Goal: Task Accomplishment & Management: Manage account settings

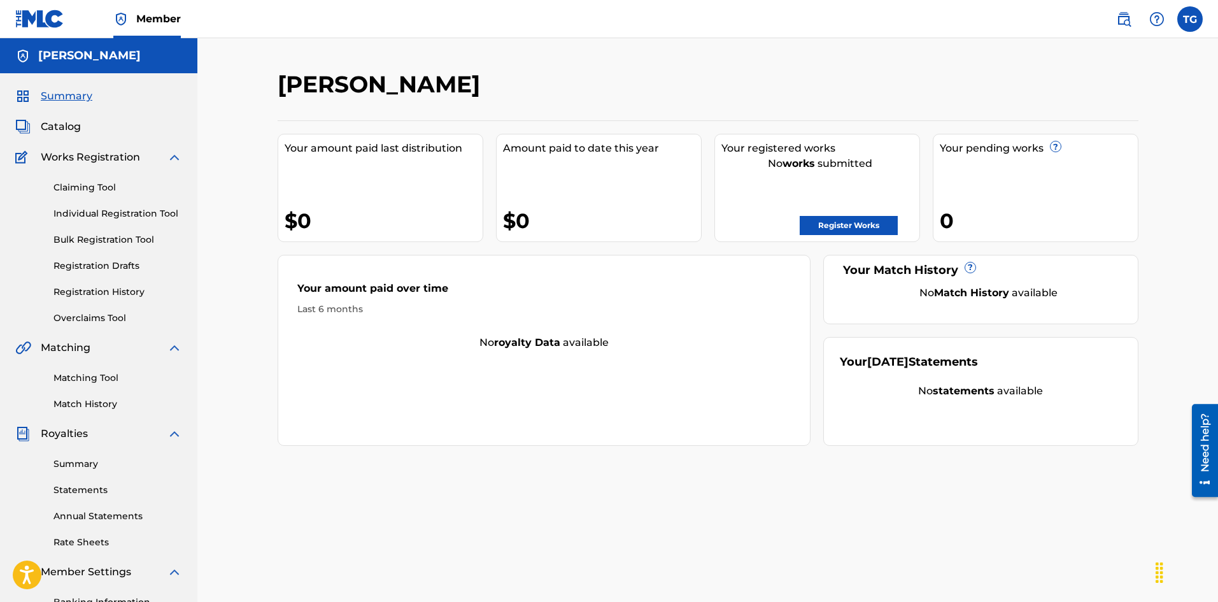
click at [770, 156] on div "No works submitted" at bounding box center [821, 163] width 198 height 15
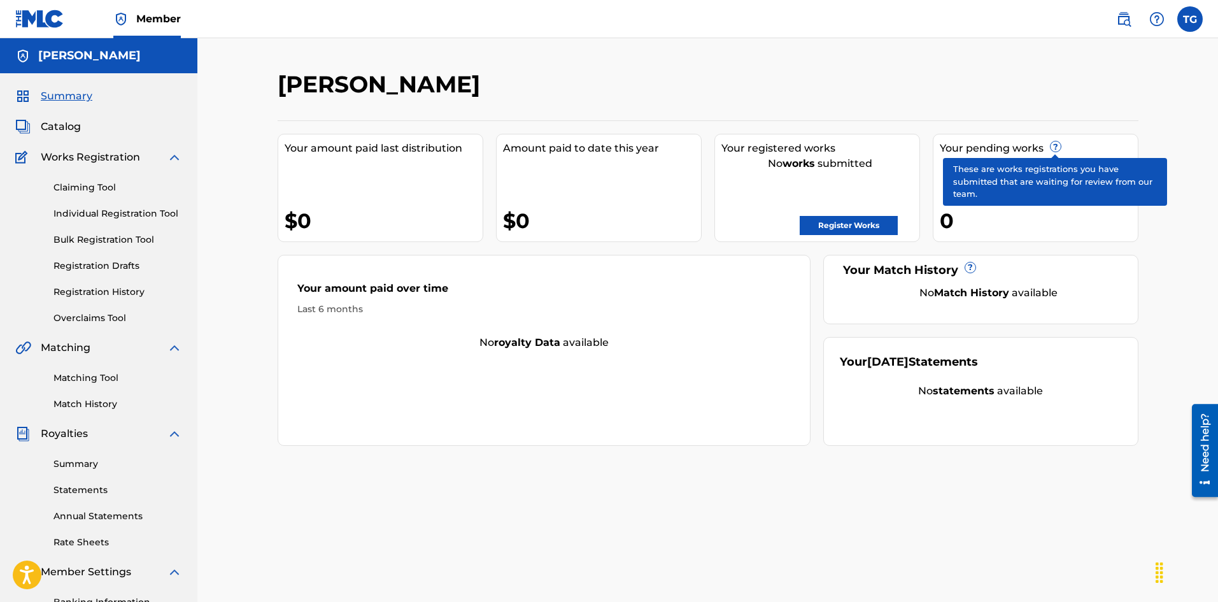
click at [1055, 145] on span "?" at bounding box center [1056, 146] width 10 height 10
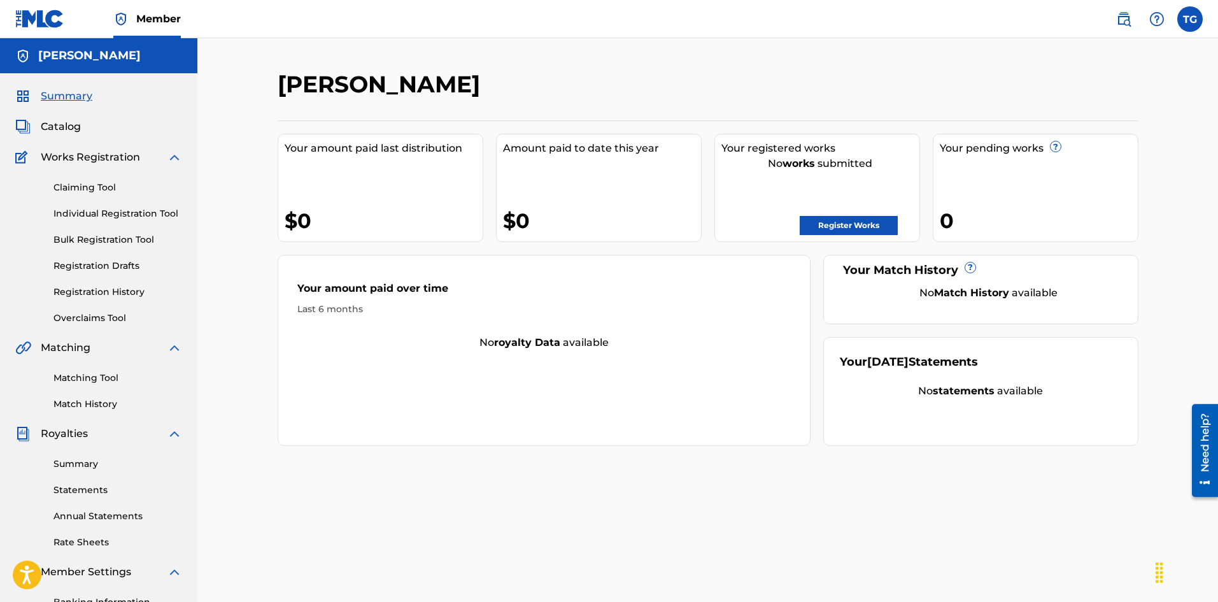
click at [68, 121] on span "Catalog" at bounding box center [61, 126] width 40 height 15
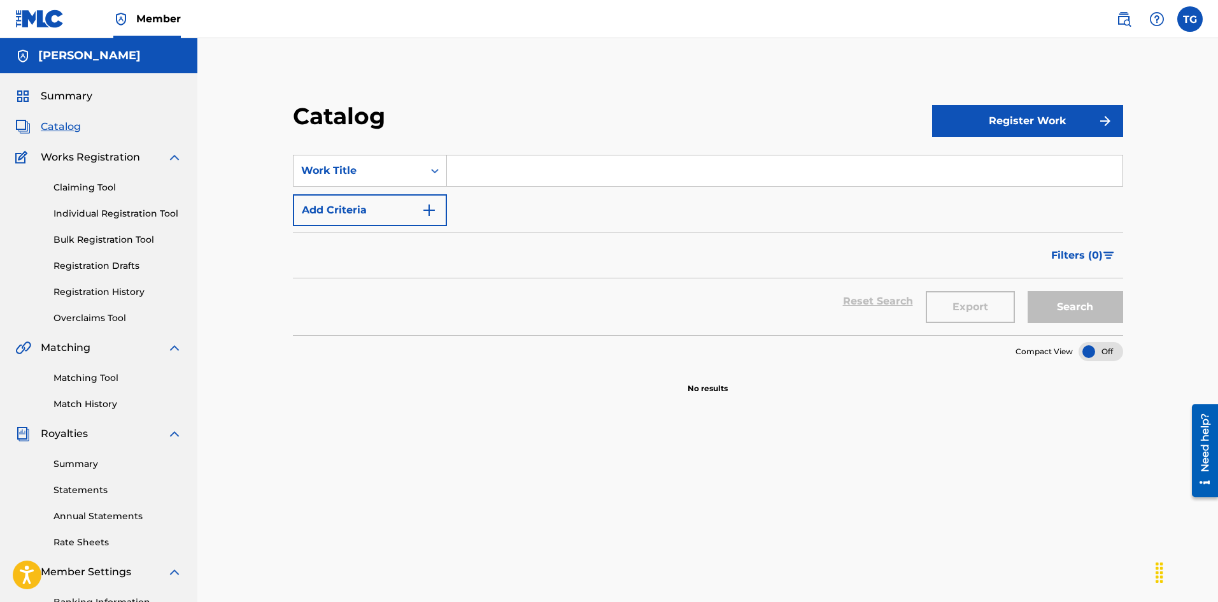
click at [75, 93] on span "Summary" at bounding box center [67, 96] width 52 height 15
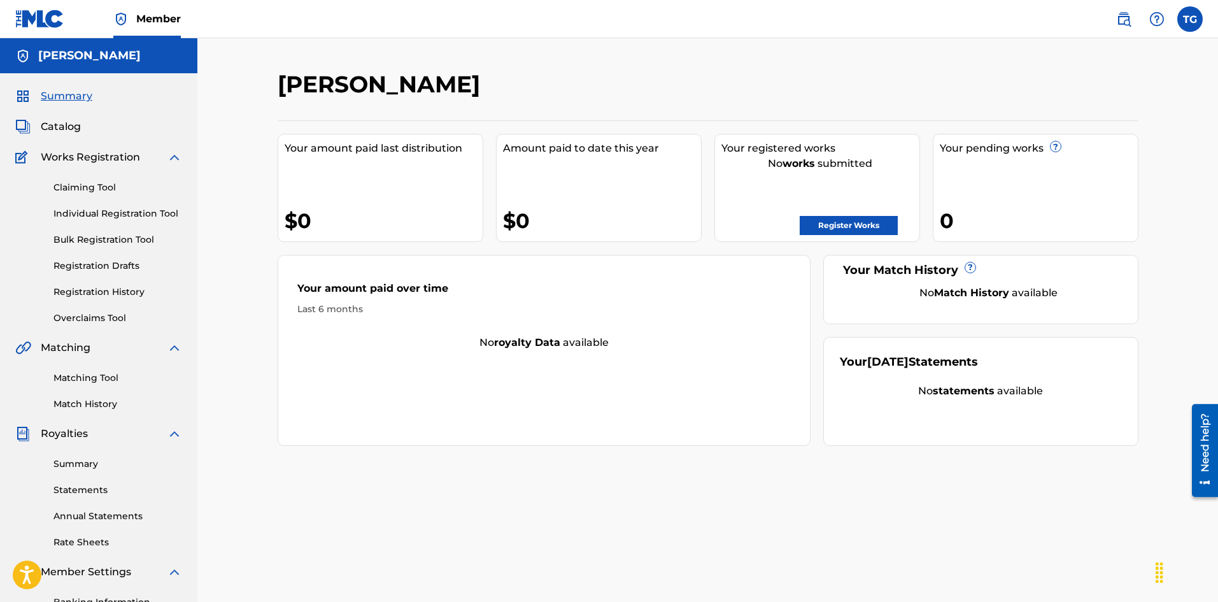
click at [89, 156] on span "Works Registration" at bounding box center [90, 157] width 99 height 15
click at [116, 289] on link "Registration History" at bounding box center [117, 291] width 129 height 13
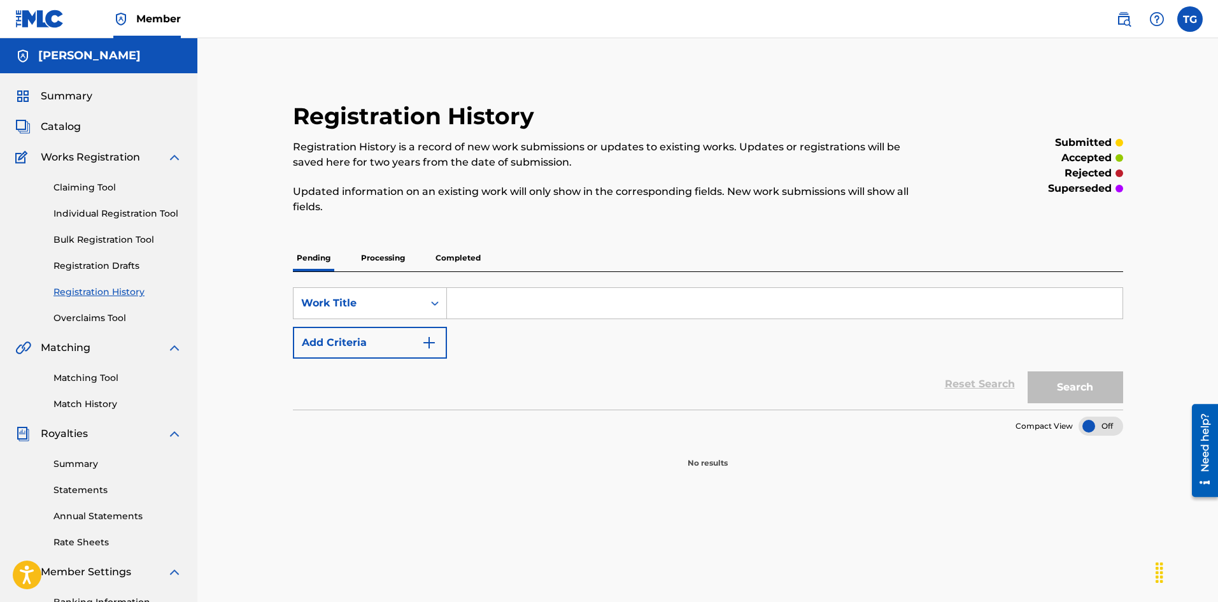
click at [456, 252] on p "Completed" at bounding box center [458, 258] width 53 height 27
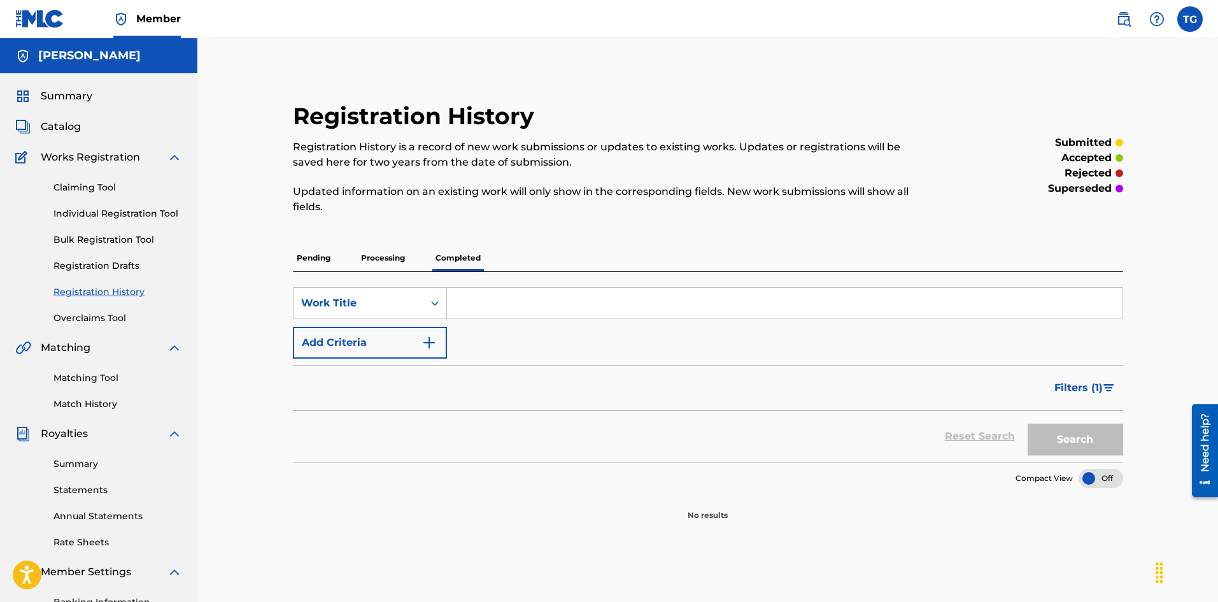
click at [1084, 389] on span "Filters ( 1 )" at bounding box center [1079, 387] width 48 height 15
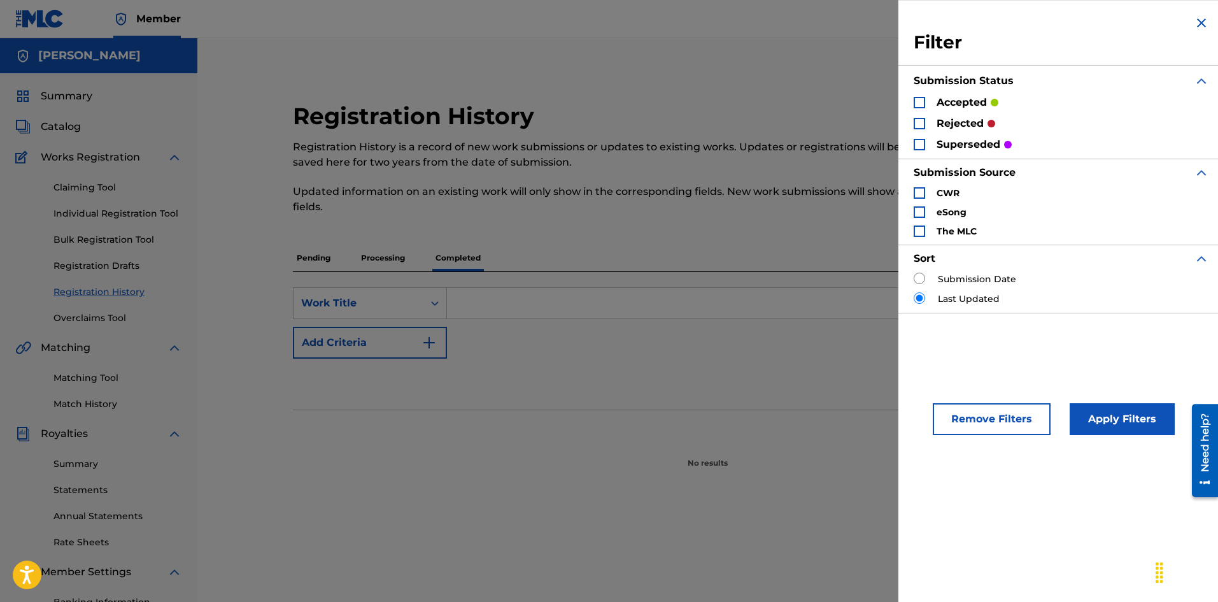
click at [1091, 411] on button "Apply Filters" at bounding box center [1122, 419] width 105 height 32
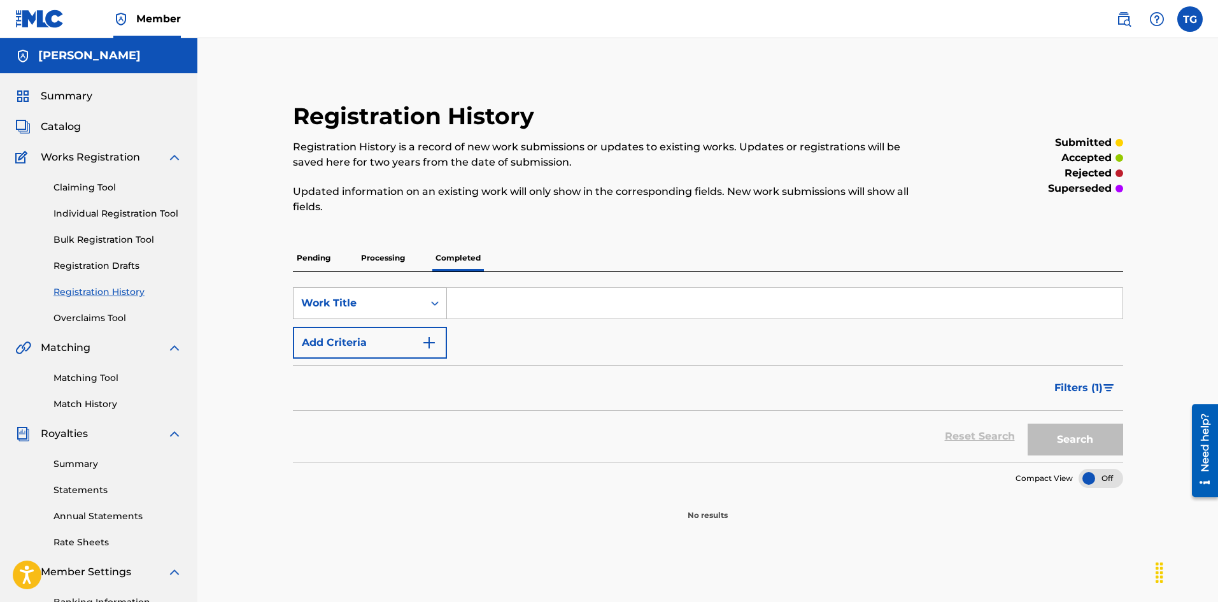
click at [391, 312] on div "Work Title" at bounding box center [359, 303] width 130 height 24
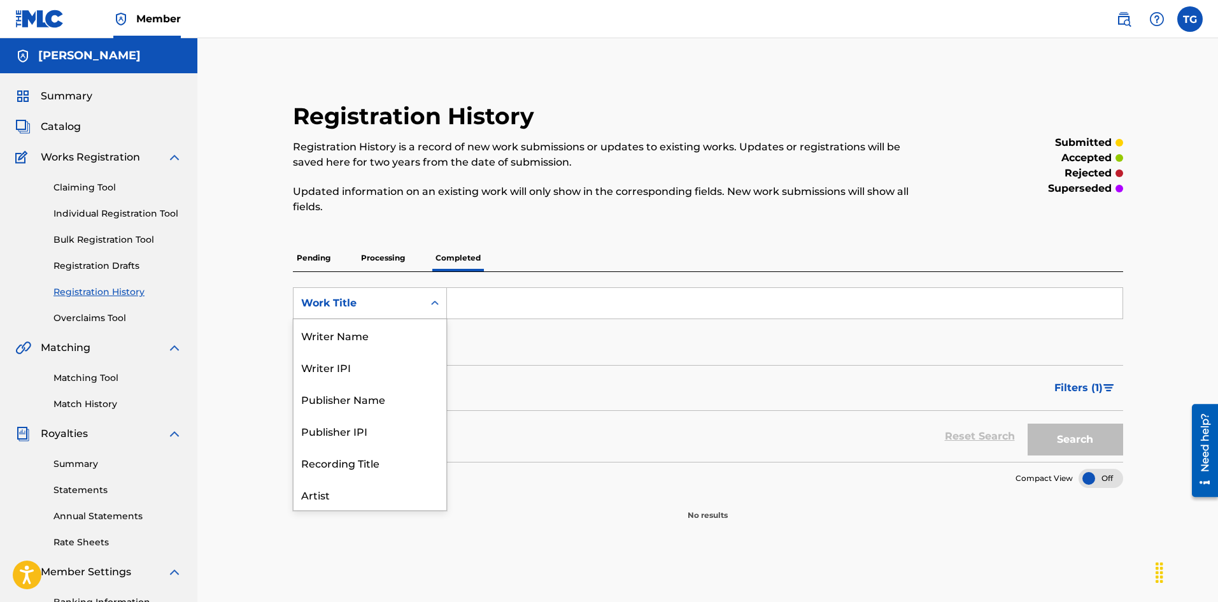
scroll to position [64, 0]
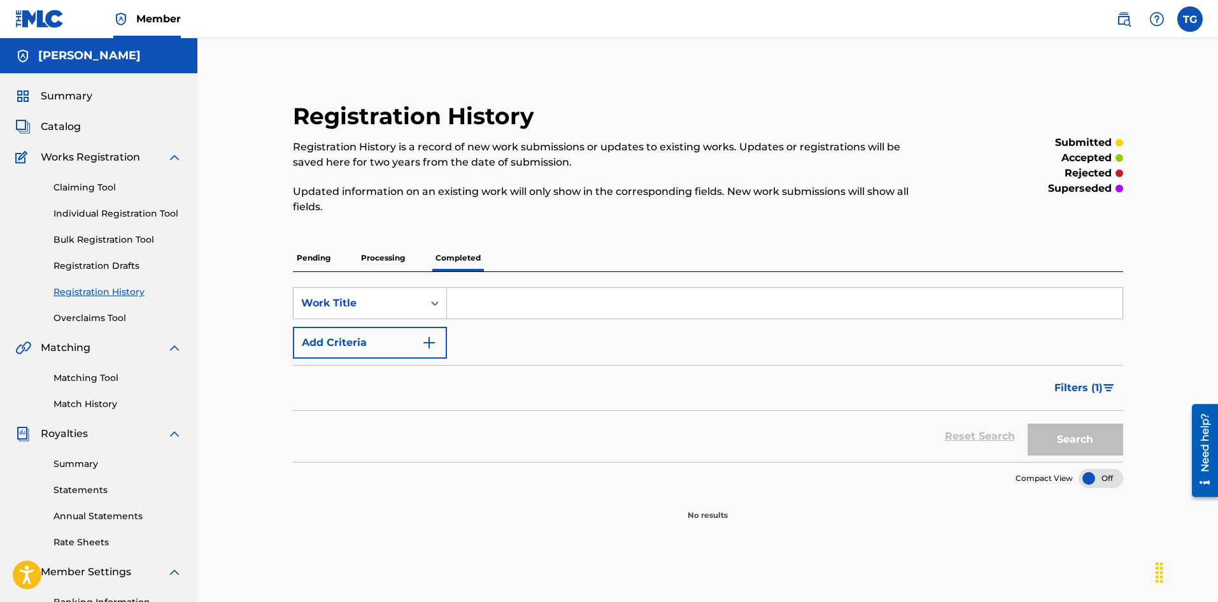
click at [391, 312] on div "Work Title" at bounding box center [359, 303] width 130 height 24
click at [380, 263] on p "Processing" at bounding box center [383, 258] width 52 height 27
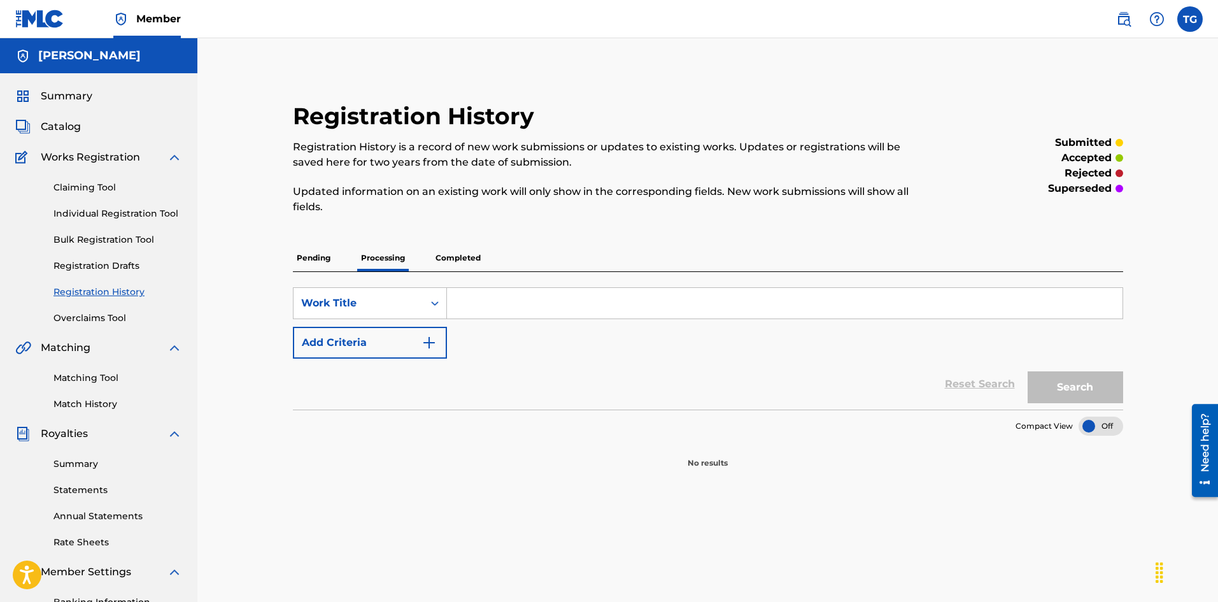
click at [322, 261] on p "Pending" at bounding box center [313, 258] width 41 height 27
click at [110, 259] on div "Claiming Tool Individual Registration Tool Bulk Registration Tool Registration …" at bounding box center [98, 245] width 167 height 160
click at [110, 260] on link "Registration Drafts" at bounding box center [117, 265] width 129 height 13
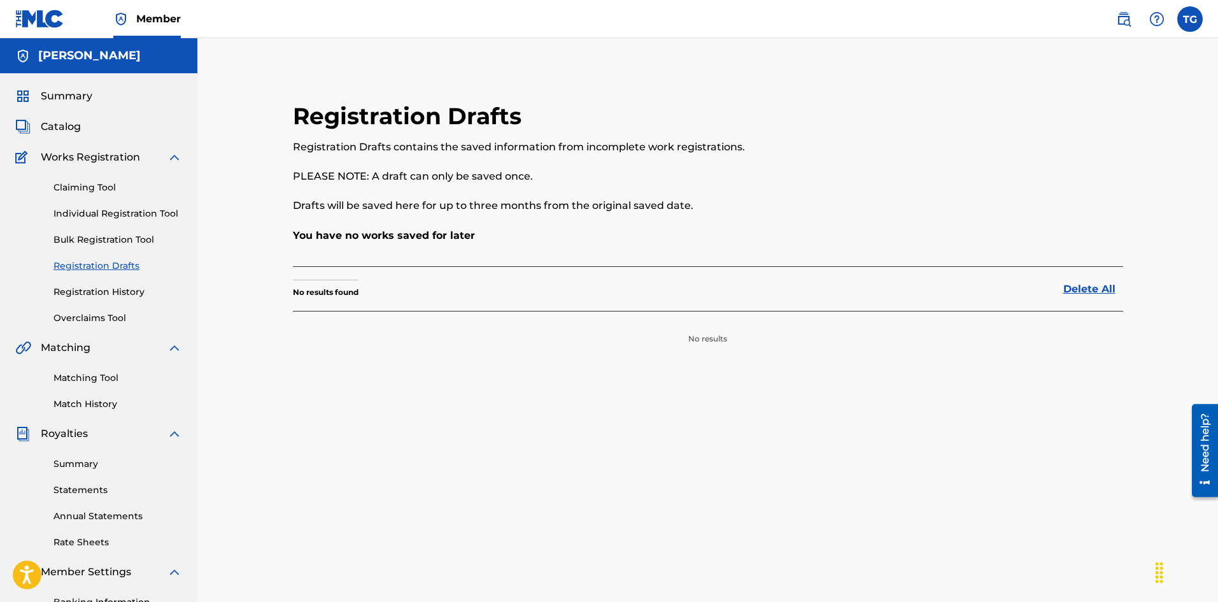
click at [101, 211] on link "Individual Registration Tool" at bounding box center [117, 213] width 129 height 13
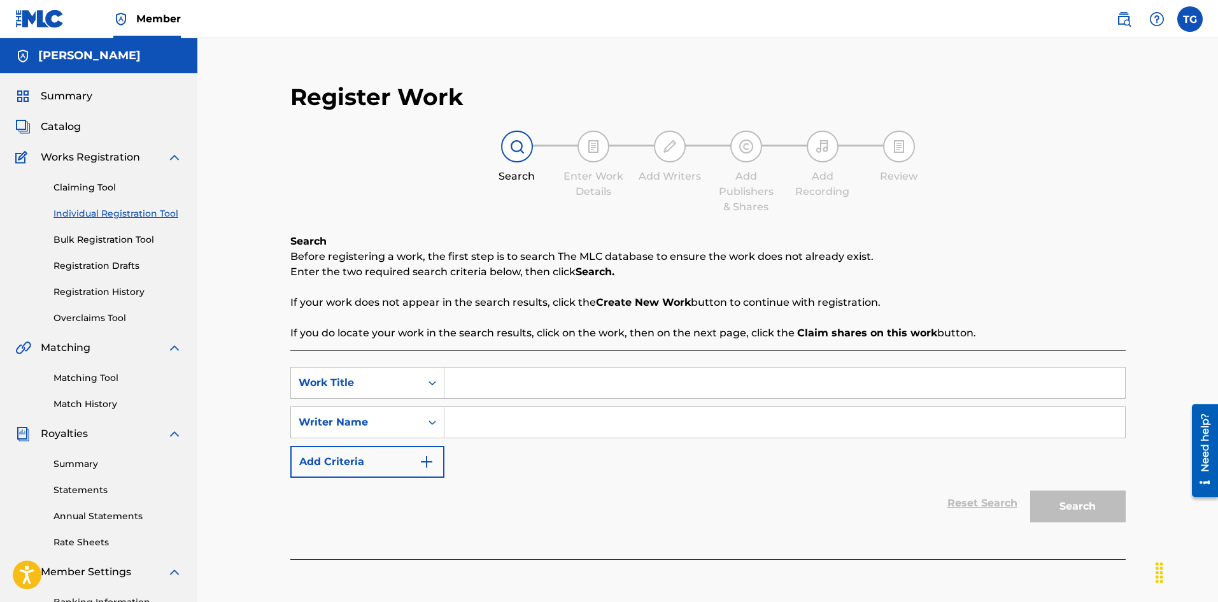
click at [99, 243] on link "Bulk Registration Tool" at bounding box center [117, 239] width 129 height 13
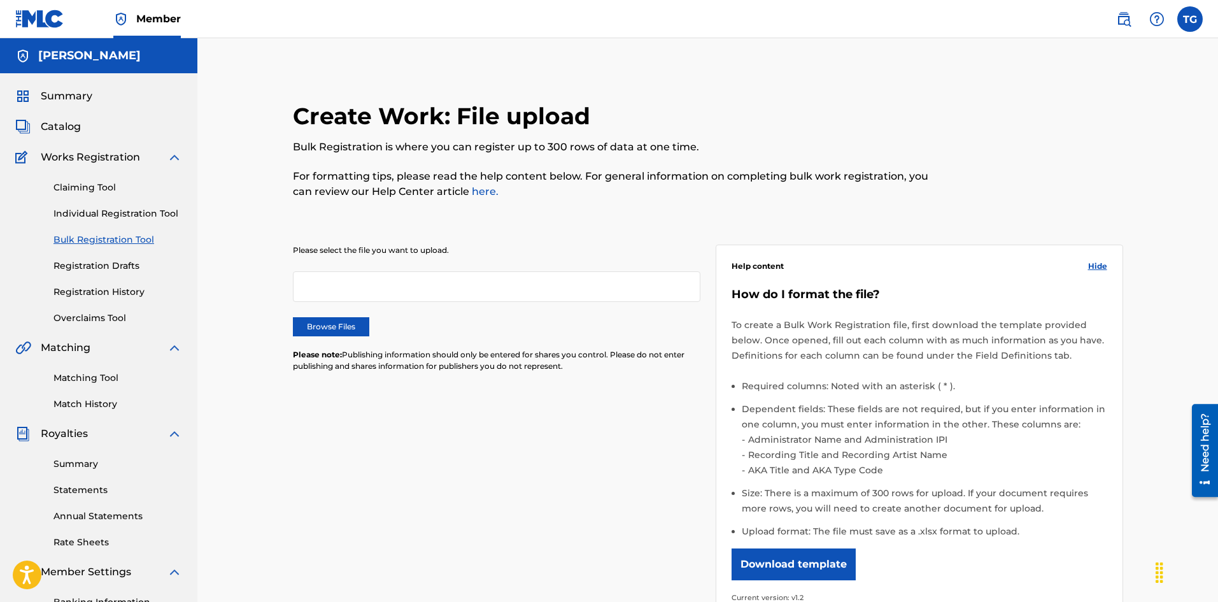
click at [97, 186] on link "Claiming Tool" at bounding box center [117, 187] width 129 height 13
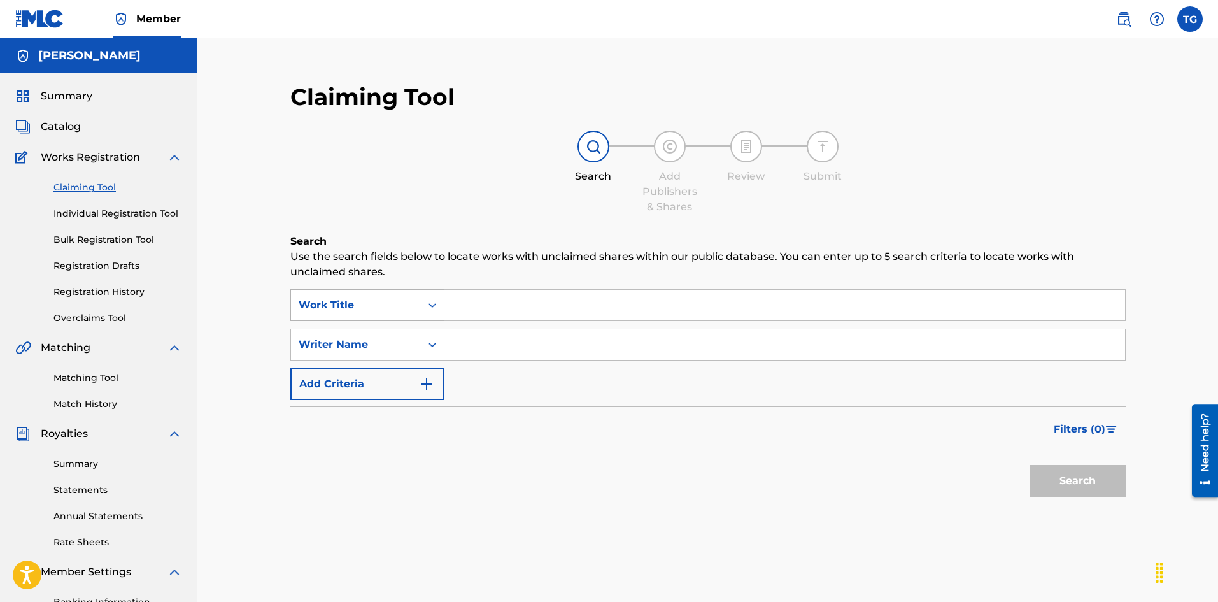
click at [421, 302] on div "Search Form" at bounding box center [432, 305] width 23 height 31
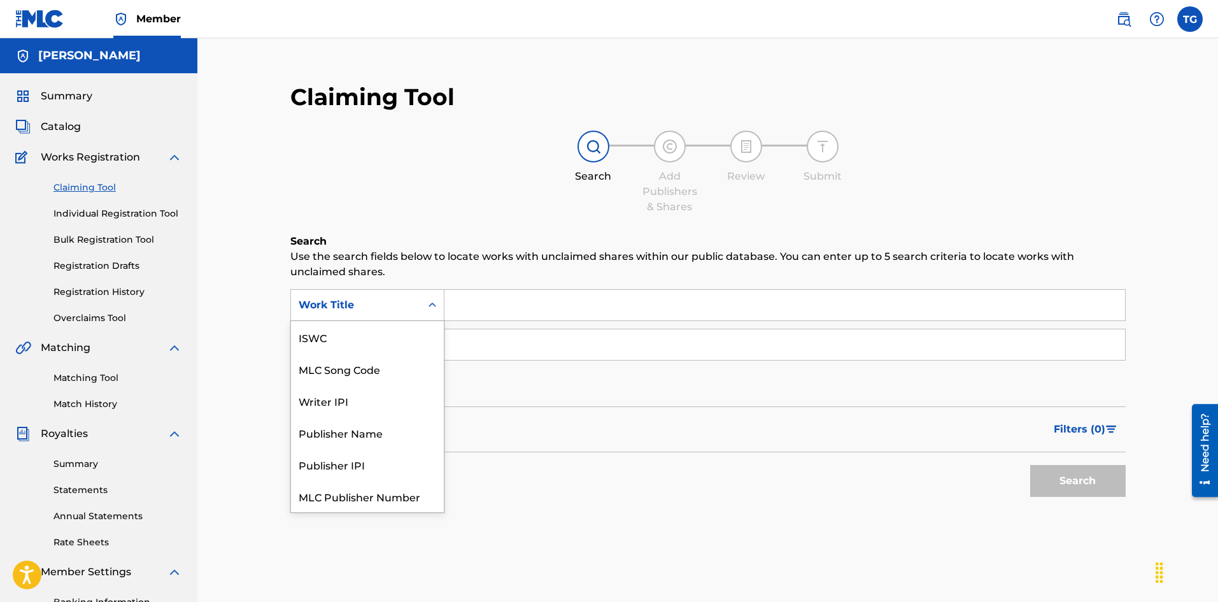
scroll to position [32, 0]
click at [310, 494] on div "Work Title" at bounding box center [367, 496] width 153 height 32
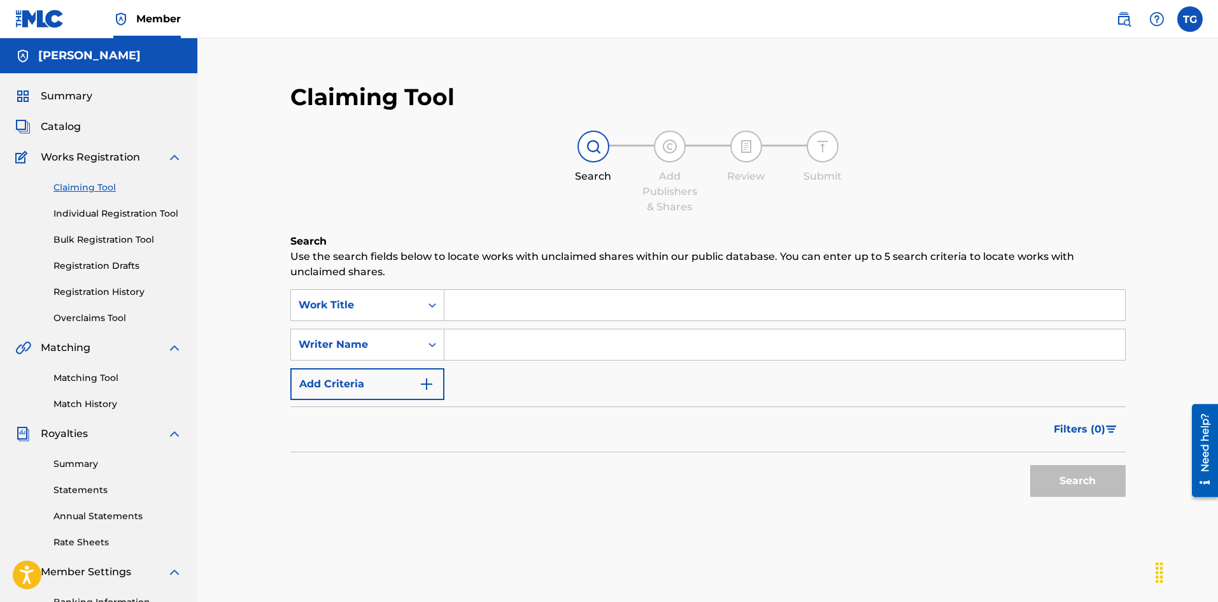
click at [523, 304] on input "Search Form" at bounding box center [785, 305] width 681 height 31
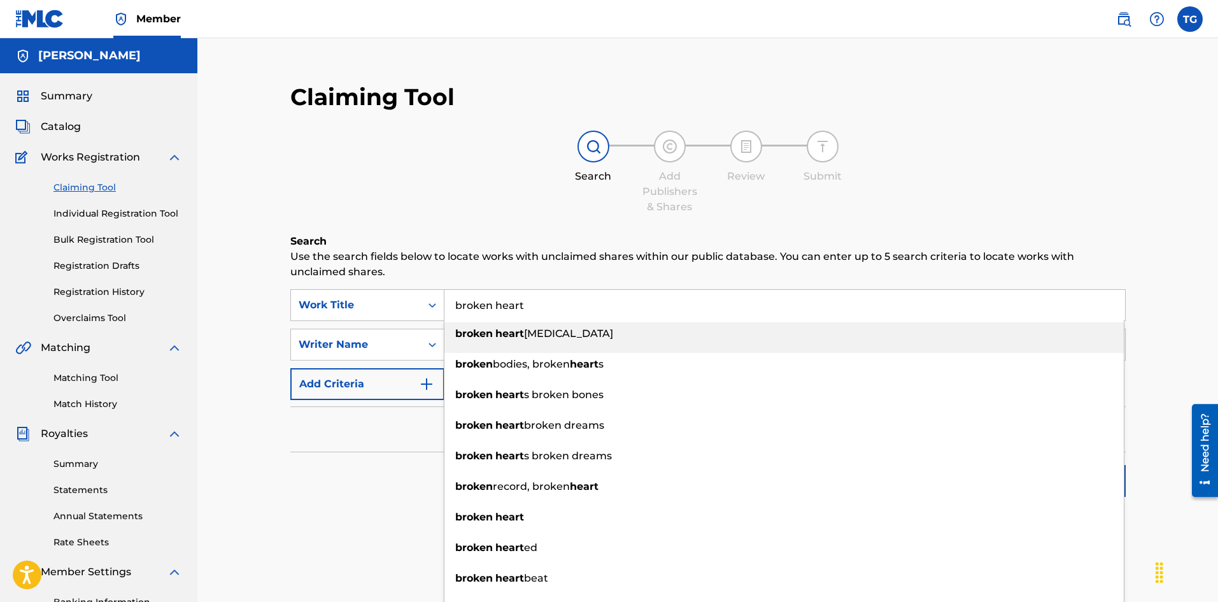
type input "broken heart"
click at [359, 553] on div "Search Use the search fields below to locate works with unclaimed shares within…" at bounding box center [708, 400] width 836 height 333
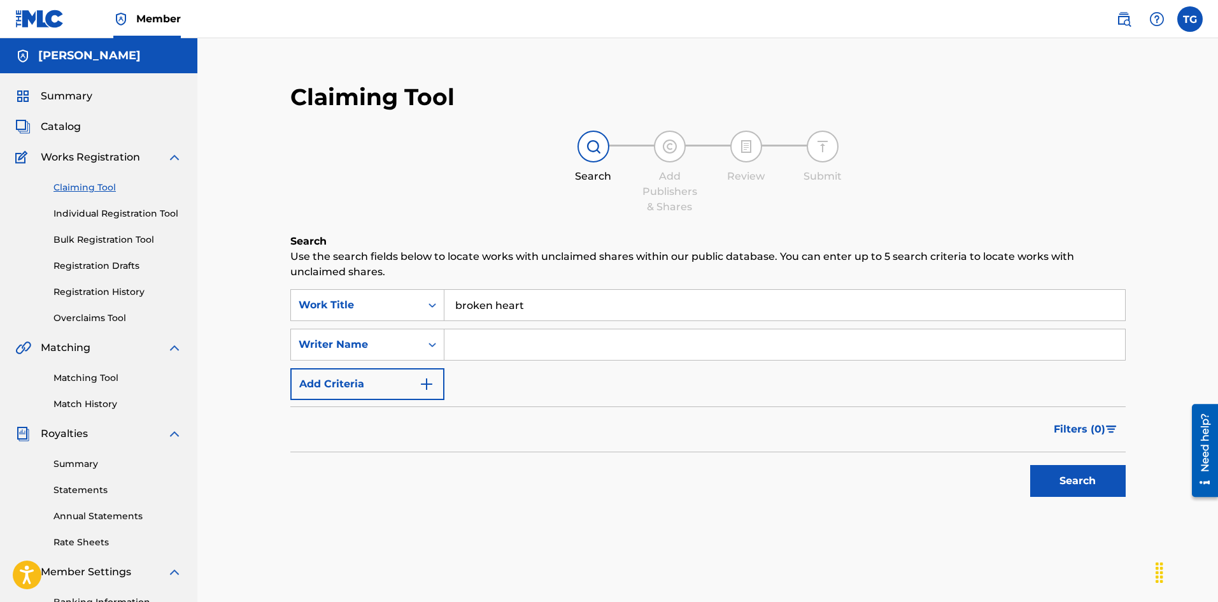
click at [479, 349] on input "Search Form" at bounding box center [785, 344] width 681 height 31
type input "[PERSON_NAME]"
click at [1030, 465] on button "Search" at bounding box center [1078, 481] width 96 height 32
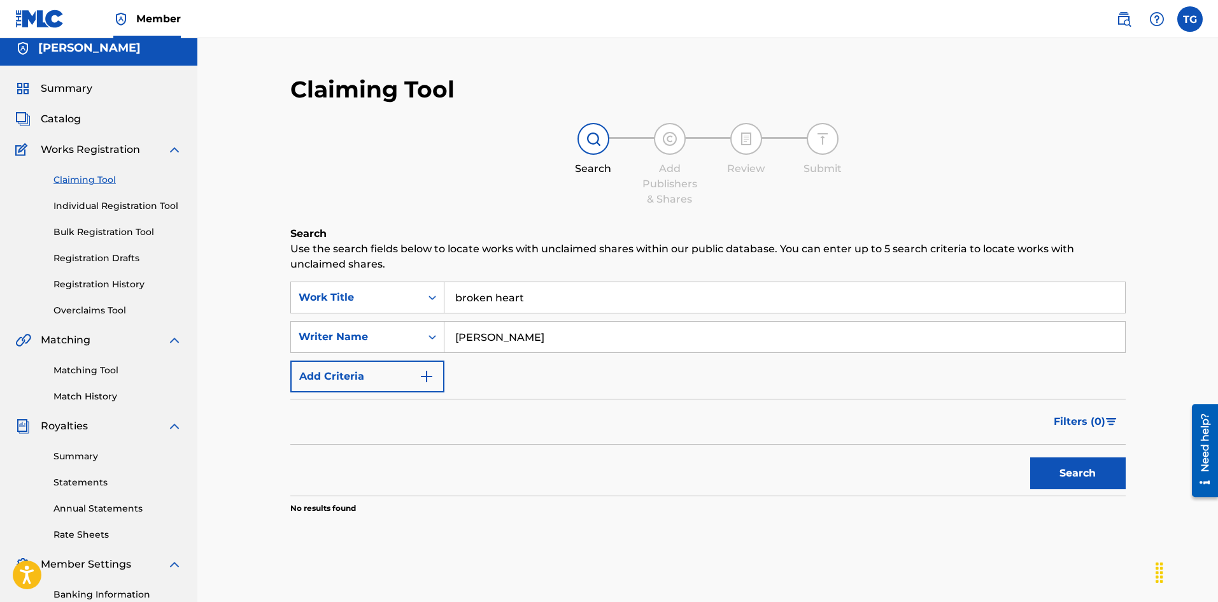
scroll to position [0, 0]
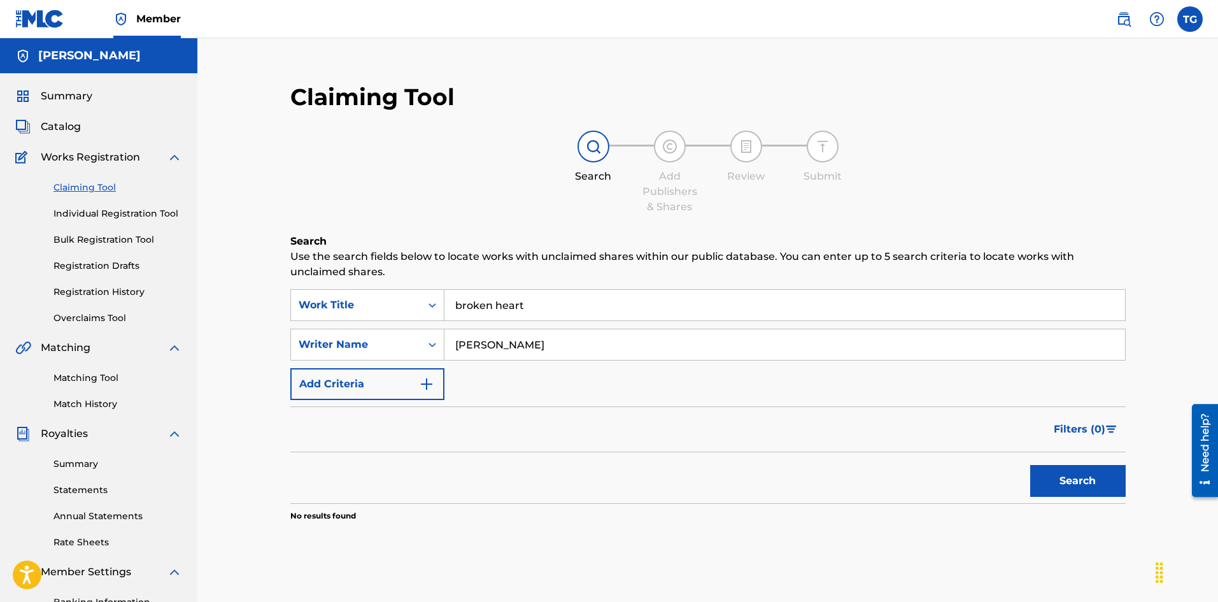
click at [120, 239] on link "Bulk Registration Tool" at bounding box center [117, 239] width 129 height 13
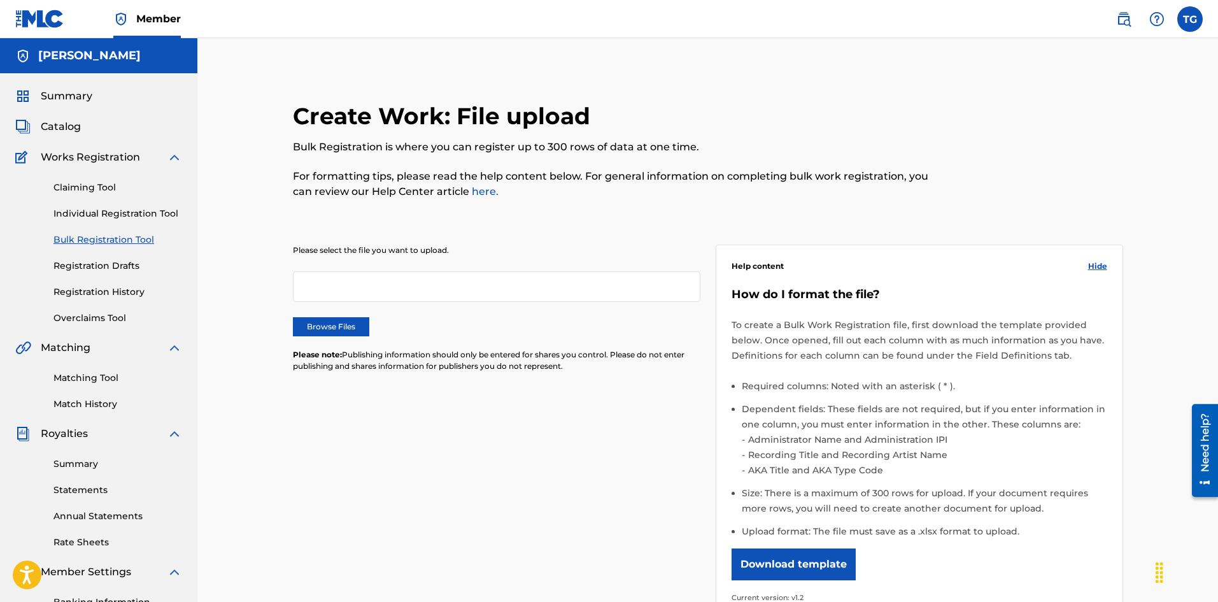
click at [122, 283] on div "Claiming Tool Individual Registration Tool Bulk Registration Tool Registration …" at bounding box center [98, 245] width 167 height 160
click at [122, 292] on link "Registration History" at bounding box center [117, 291] width 129 height 13
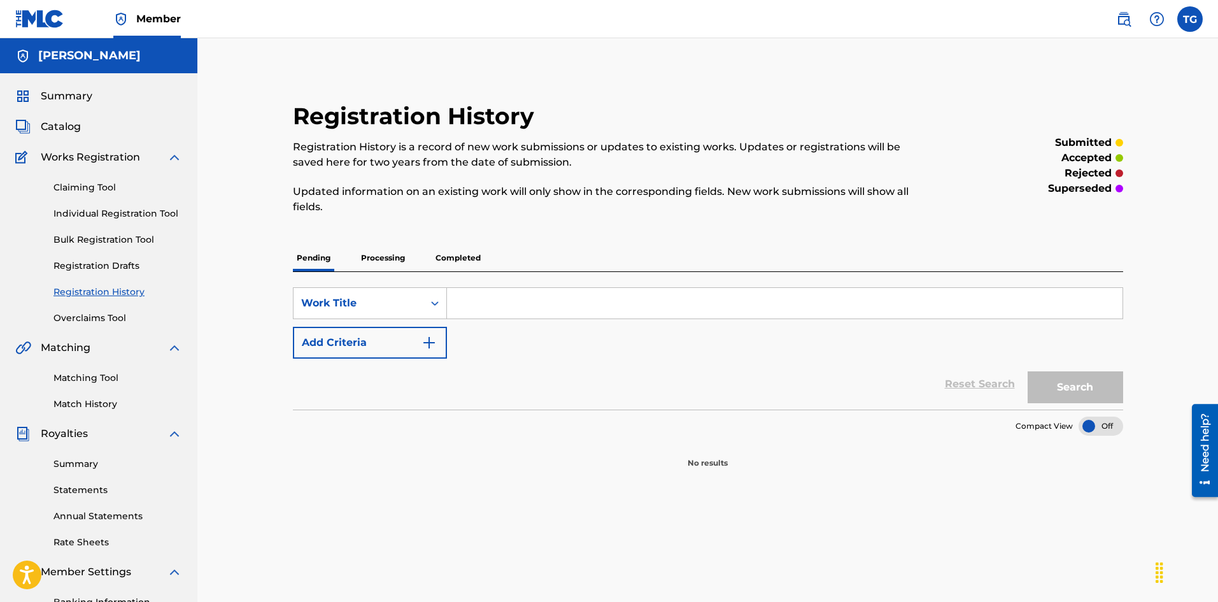
click at [111, 260] on link "Registration Drafts" at bounding box center [117, 265] width 129 height 13
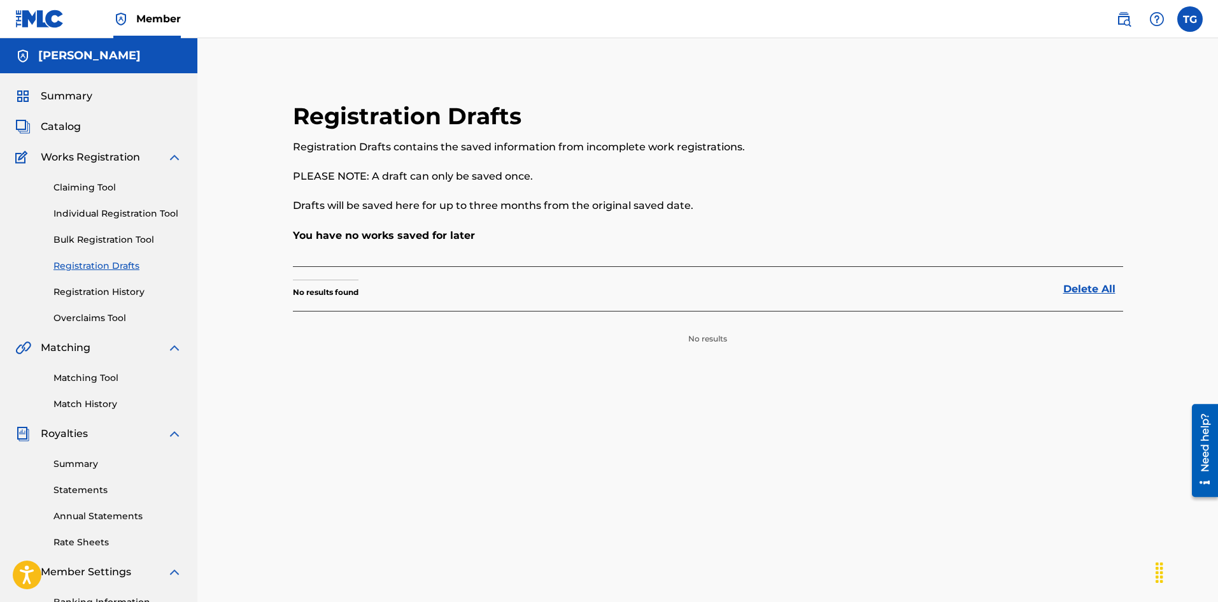
click at [131, 297] on link "Registration History" at bounding box center [117, 291] width 129 height 13
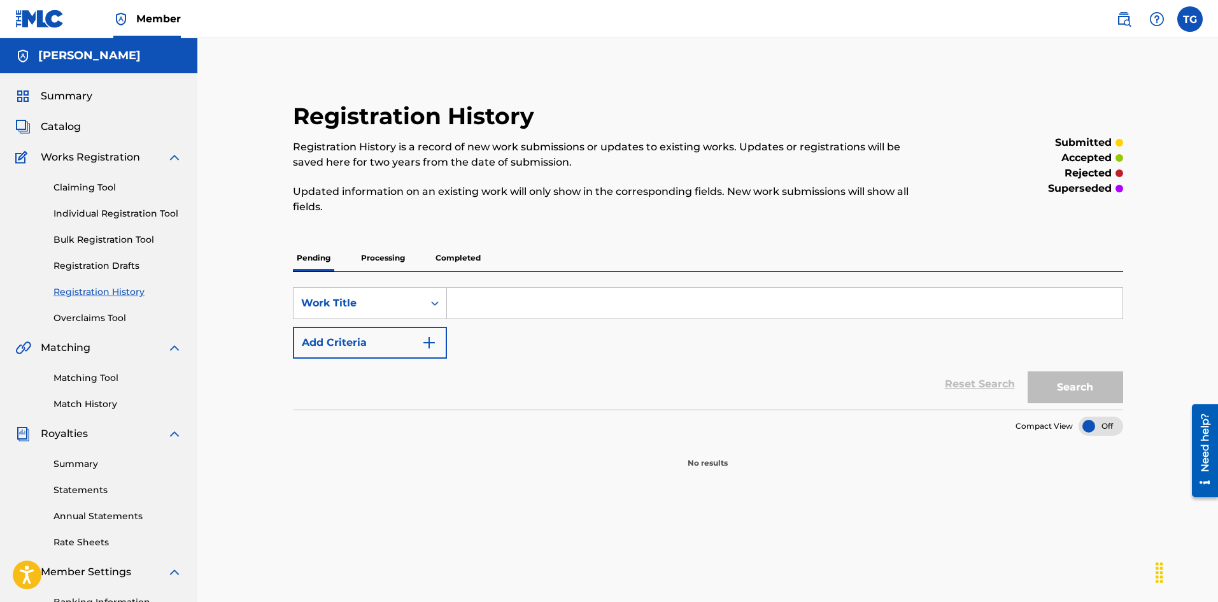
click at [111, 315] on link "Overclaims Tool" at bounding box center [117, 317] width 129 height 13
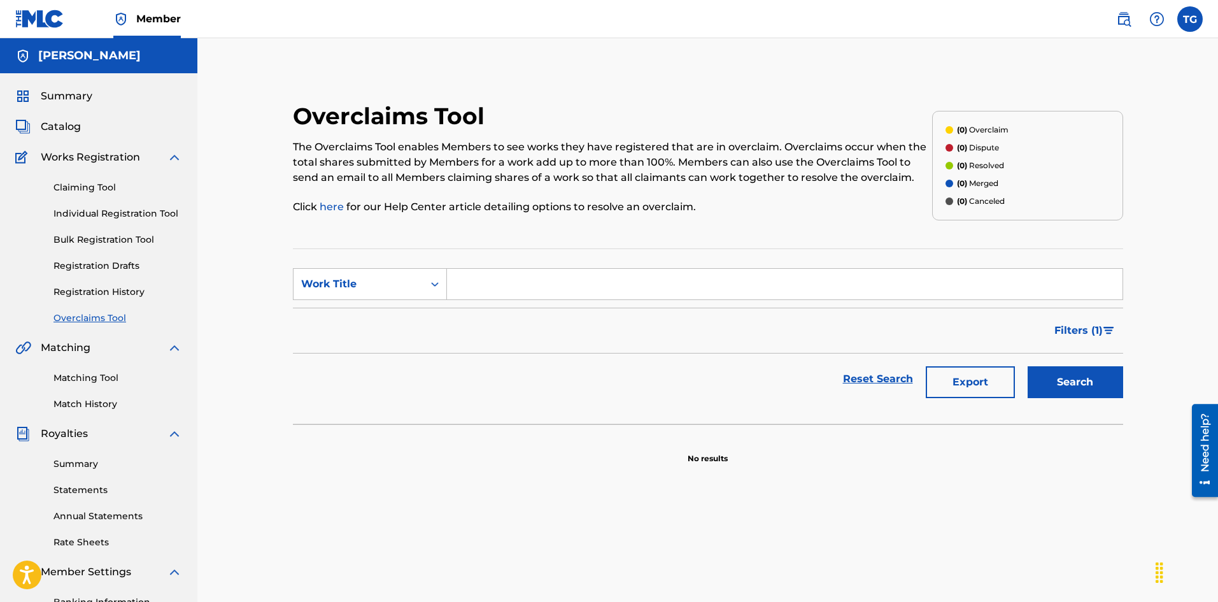
click at [56, 106] on div "Summary Catalog Works Registration Claiming Tool Individual Registration Tool B…" at bounding box center [98, 400] width 197 height 655
click at [59, 97] on span "Summary" at bounding box center [67, 96] width 52 height 15
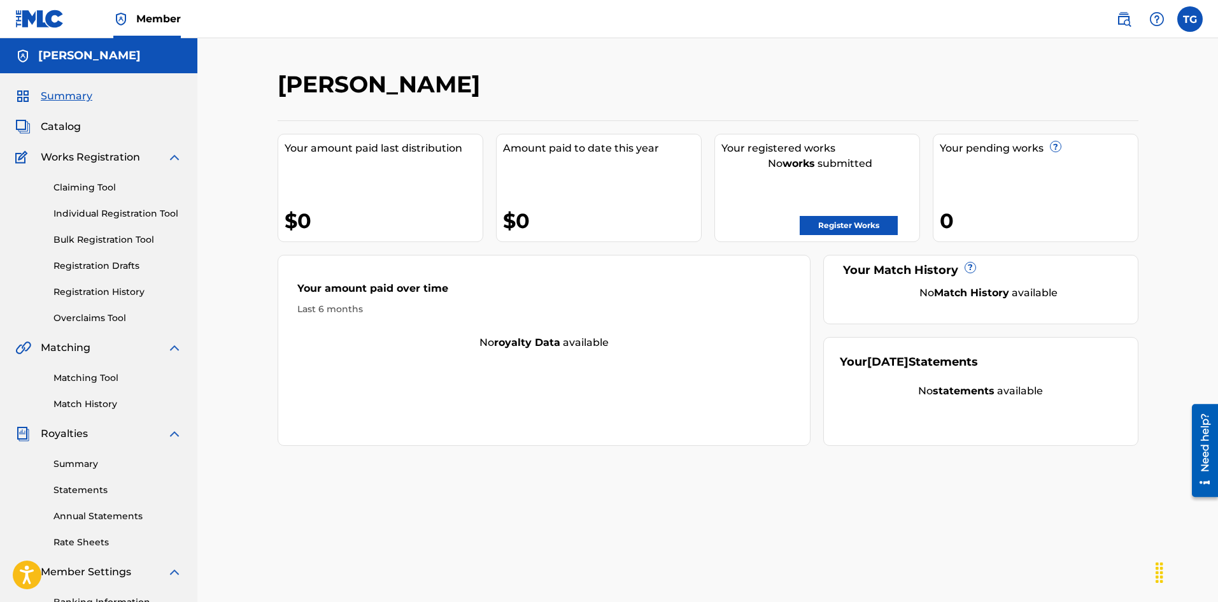
click at [1195, 17] on label at bounding box center [1190, 18] width 25 height 25
click at [1190, 19] on input "TG [PERSON_NAME] [EMAIL_ADDRESS][DOMAIN_NAME] Profile Log out" at bounding box center [1190, 19] width 0 height 0
click at [1068, 136] on link "Profile" at bounding box center [1064, 136] width 25 height 11
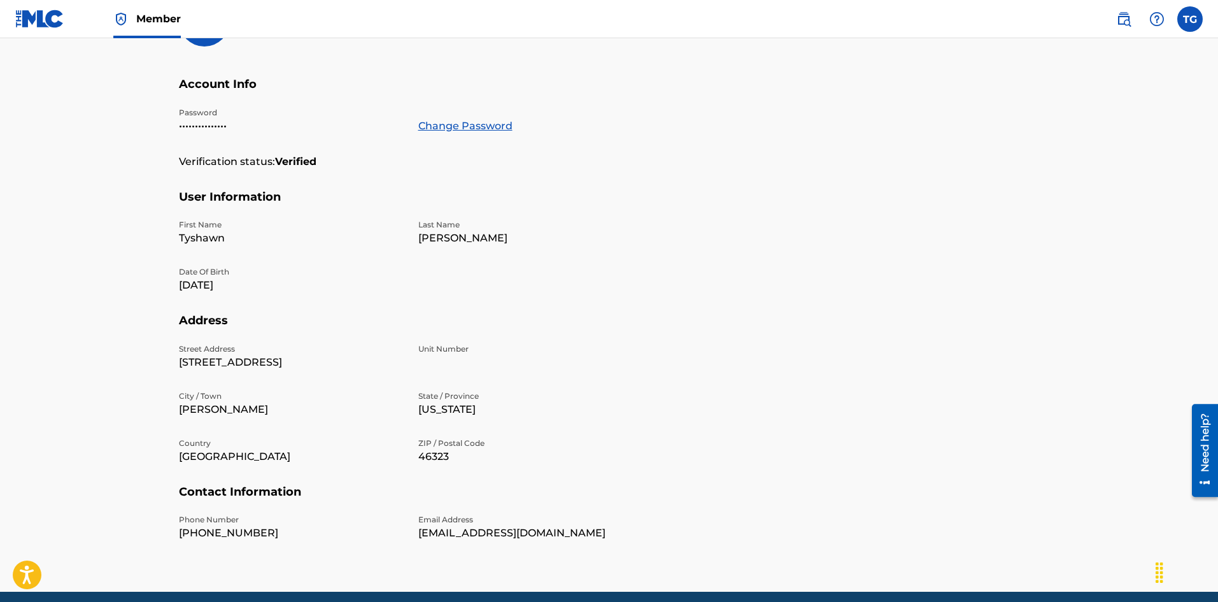
scroll to position [255, 0]
